Goal: Task Accomplishment & Management: Manage account settings

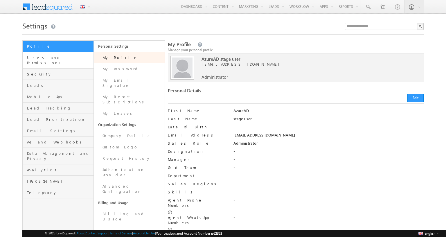
click at [59, 58] on span "Users and Permissions" at bounding box center [59, 60] width 65 height 10
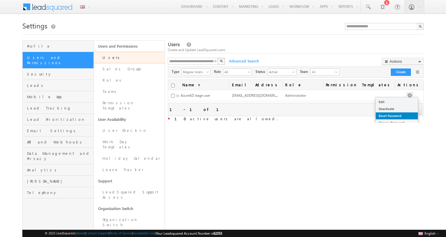
click at [413, 95] on button "button" at bounding box center [410, 96] width 6 height 6
click at [410, 116] on link "Reset Password" at bounding box center [397, 115] width 42 height 7
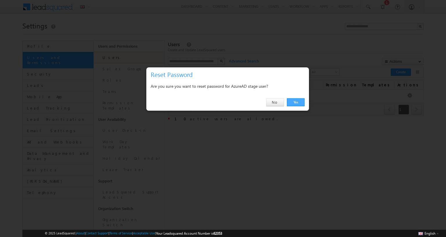
click at [296, 102] on link "Yes" at bounding box center [296, 102] width 18 height 8
